Goal: Task Accomplishment & Management: Complete application form

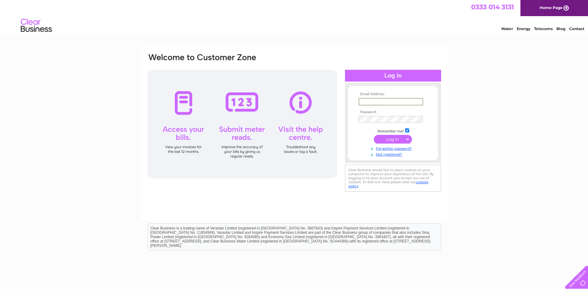
click at [371, 101] on input "text" at bounding box center [391, 101] width 65 height 7
type input "enquiries@bpsocialclub.com"
click at [385, 139] on input "submit" at bounding box center [393, 139] width 38 height 9
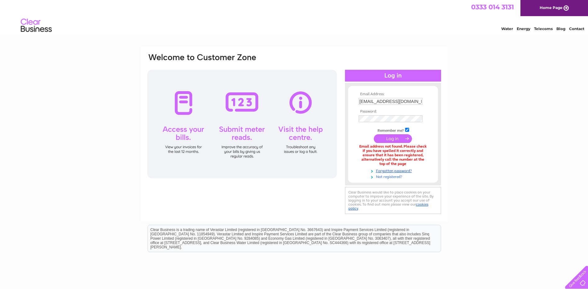
click at [381, 176] on link "Not registered?" at bounding box center [394, 176] width 70 height 6
